Goal: Transaction & Acquisition: Book appointment/travel/reservation

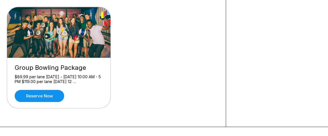
scroll to position [173, 0]
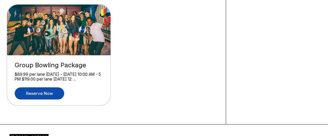
click at [48, 92] on link "Reserve now" at bounding box center [39, 93] width 49 height 12
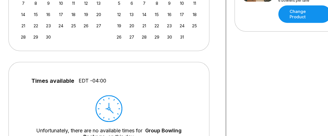
scroll to position [86, 0]
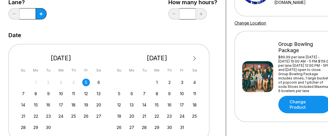
click at [198, 56] on button "Next Month" at bounding box center [194, 58] width 9 height 9
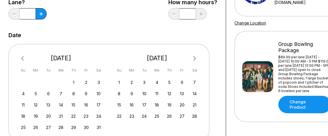
scroll to position [115, 0]
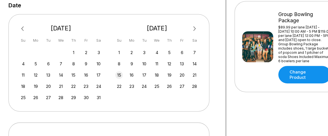
click at [118, 74] on div "15" at bounding box center [119, 75] width 8 height 8
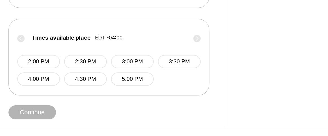
scroll to position [218, 0]
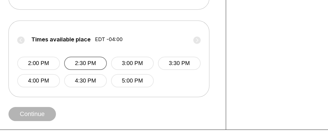
click at [96, 65] on button "2:30 PM" at bounding box center [85, 63] width 43 height 13
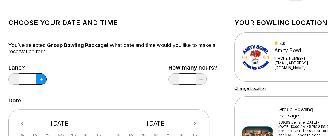
scroll to position [19, 0]
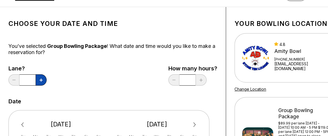
click at [39, 83] on button at bounding box center [41, 80] width 11 height 11
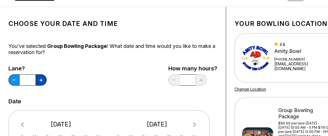
type input "*"
click at [100, 73] on div "Lane? * How many hours? *" at bounding box center [112, 76] width 209 height 23
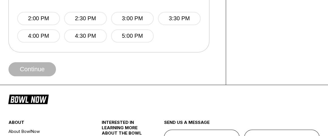
scroll to position [263, 0]
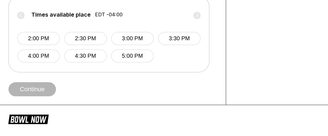
scroll to position [242, 0]
click at [88, 39] on button "2:30 PM" at bounding box center [85, 38] width 43 height 13
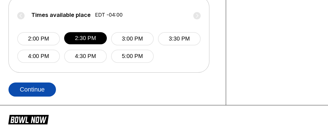
click at [43, 87] on button "Continue" at bounding box center [31, 90] width 47 height 14
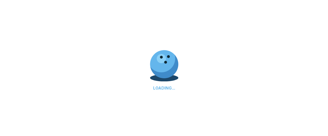
select select "**"
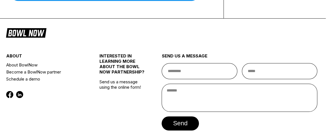
scroll to position [0, 2]
